Goal: Task Accomplishment & Management: Manage account settings

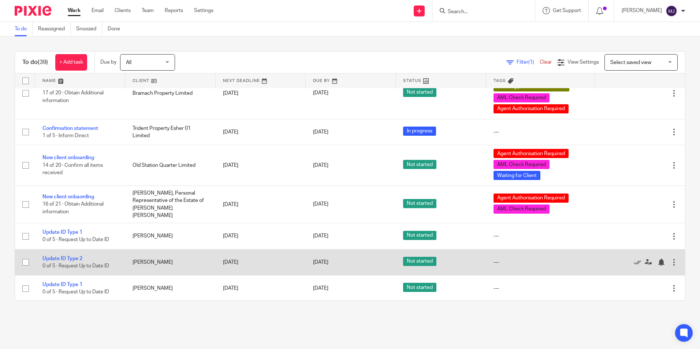
scroll to position [1025, 0]
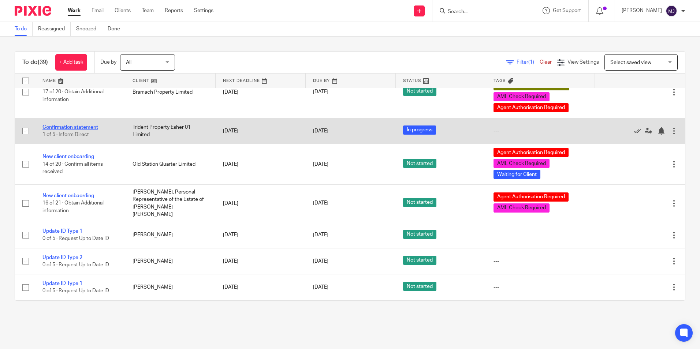
click at [81, 130] on link "Confirmation statement" at bounding box center [70, 127] width 56 height 5
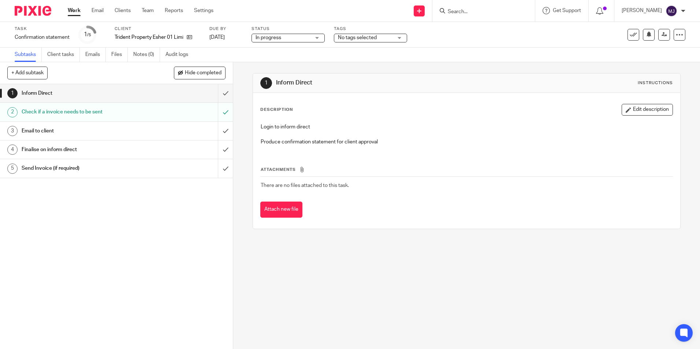
click at [144, 168] on div "Send Invoice (if required)" at bounding box center [116, 168] width 189 height 11
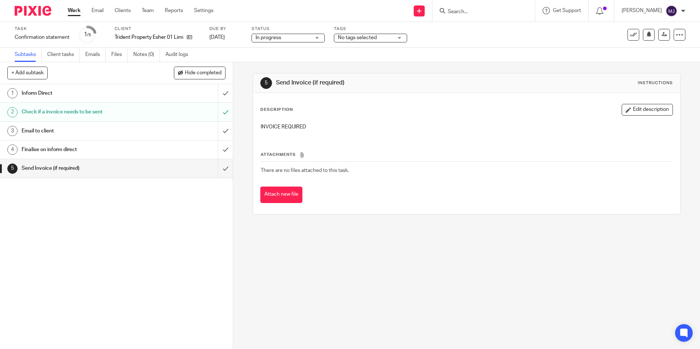
click at [44, 8] on img at bounding box center [33, 11] width 37 height 10
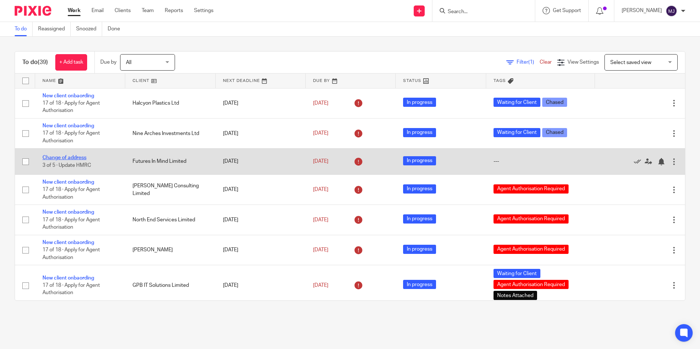
click at [74, 157] on link "Change of address" at bounding box center [64, 157] width 44 height 5
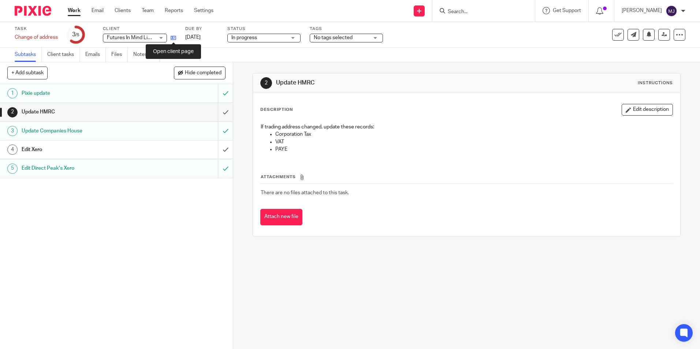
click at [176, 38] on icon at bounding box center [173, 37] width 5 height 5
click at [173, 37] on icon at bounding box center [173, 37] width 5 height 5
click at [217, 114] on input "submit" at bounding box center [116, 112] width 233 height 18
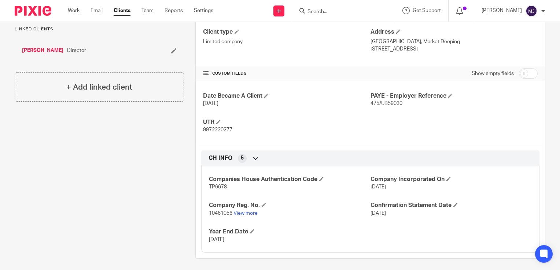
scroll to position [229, 0]
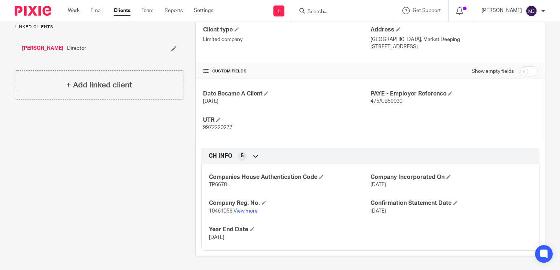
click at [246, 210] on link "View more" at bounding box center [245, 211] width 24 height 5
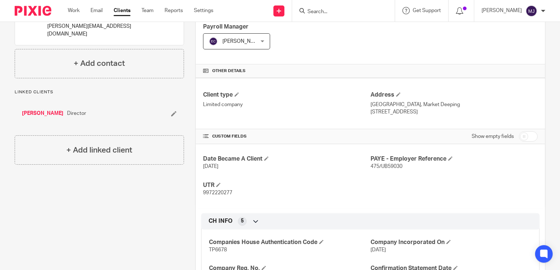
scroll to position [156, 0]
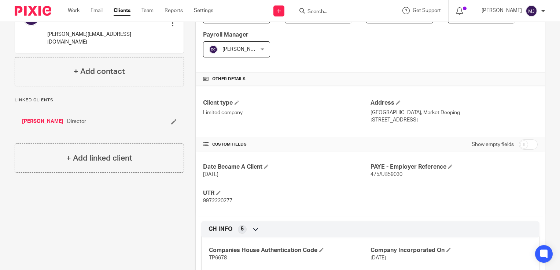
click at [423, 144] on div "Show empty fields" at bounding box center [453, 144] width 167 height 15
drag, startPoint x: 423, startPoint y: 113, endPoint x: 402, endPoint y: 114, distance: 21.3
click at [402, 114] on p "[GEOGRAPHIC_DATA], Market Deeping" at bounding box center [453, 112] width 167 height 7
drag, startPoint x: 402, startPoint y: 114, endPoint x: 420, endPoint y: 113, distance: 18.0
click at [420, 113] on p "[GEOGRAPHIC_DATA], Market Deeping" at bounding box center [453, 112] width 167 height 7
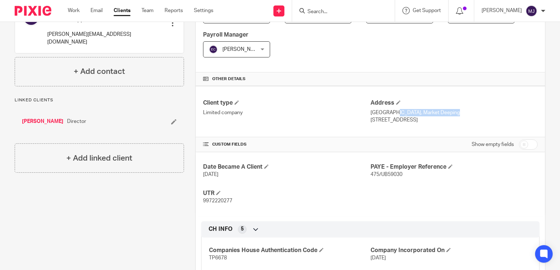
drag, startPoint x: 426, startPoint y: 114, endPoint x: 366, endPoint y: 114, distance: 60.1
click at [370, 114] on p "[GEOGRAPHIC_DATA], Market Deeping" at bounding box center [453, 112] width 167 height 7
copy p "Eventus Sunderland Road,"
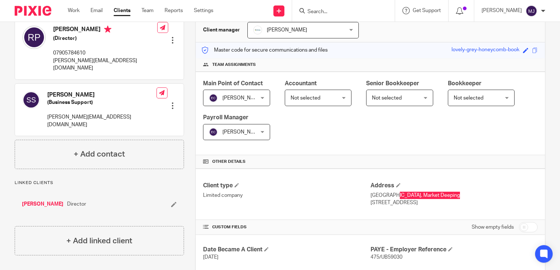
scroll to position [0, 0]
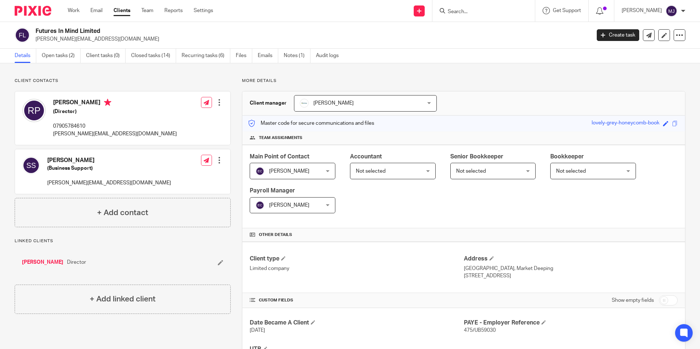
drag, startPoint x: 515, startPoint y: 277, endPoint x: 461, endPoint y: 270, distance: 54.0
click at [464, 270] on div "Address [GEOGRAPHIC_DATA], Market Deeping [STREET_ADDRESS]" at bounding box center [571, 267] width 214 height 25
copy div "[GEOGRAPHIC_DATA][STREET_ADDRESS]"
click at [546, 270] on p "[GEOGRAPHIC_DATA], Market Deeping" at bounding box center [571, 268] width 214 height 7
drag, startPoint x: 521, startPoint y: 274, endPoint x: 496, endPoint y: 281, distance: 26.5
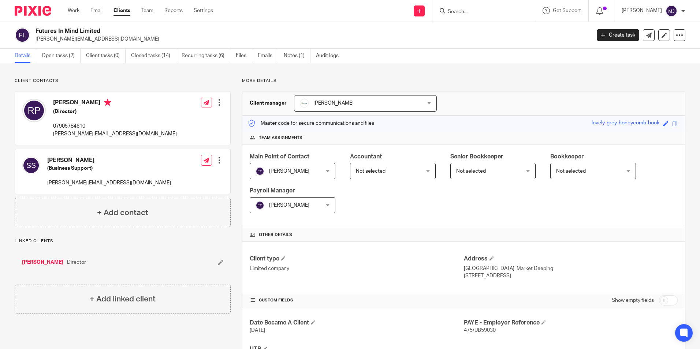
click at [496, 281] on div "Client type Limited company Address [GEOGRAPHIC_DATA], Market Deeping [STREET_A…" at bounding box center [463, 267] width 443 height 51
copy p "PE6 8FD"
drag, startPoint x: 31, startPoint y: 15, endPoint x: 38, endPoint y: 12, distance: 7.2
click at [31, 15] on img at bounding box center [33, 11] width 37 height 10
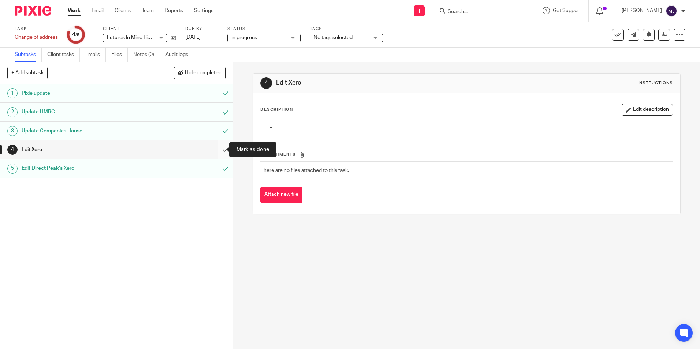
click at [219, 152] on input "submit" at bounding box center [116, 150] width 233 height 18
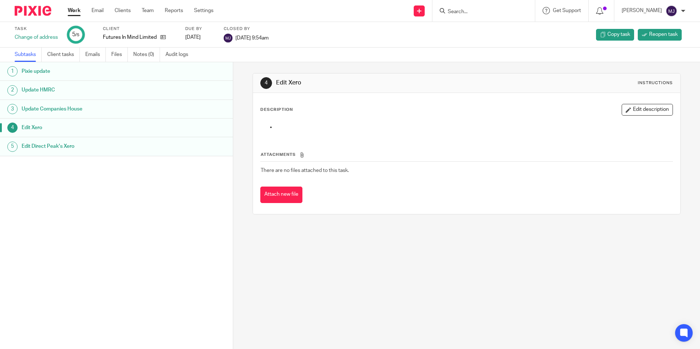
click at [22, 10] on img at bounding box center [33, 11] width 37 height 10
